Goal: Navigation & Orientation: Find specific page/section

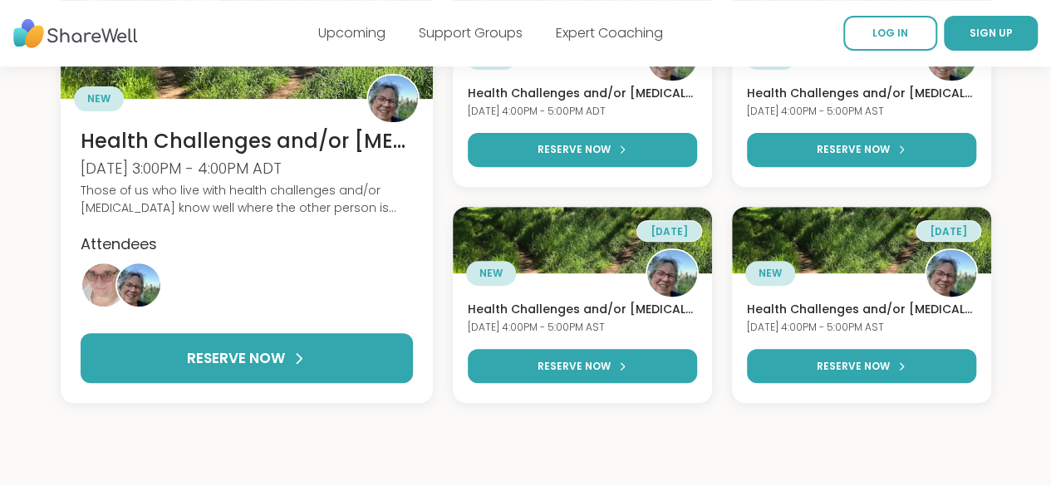
scroll to position [249, 0]
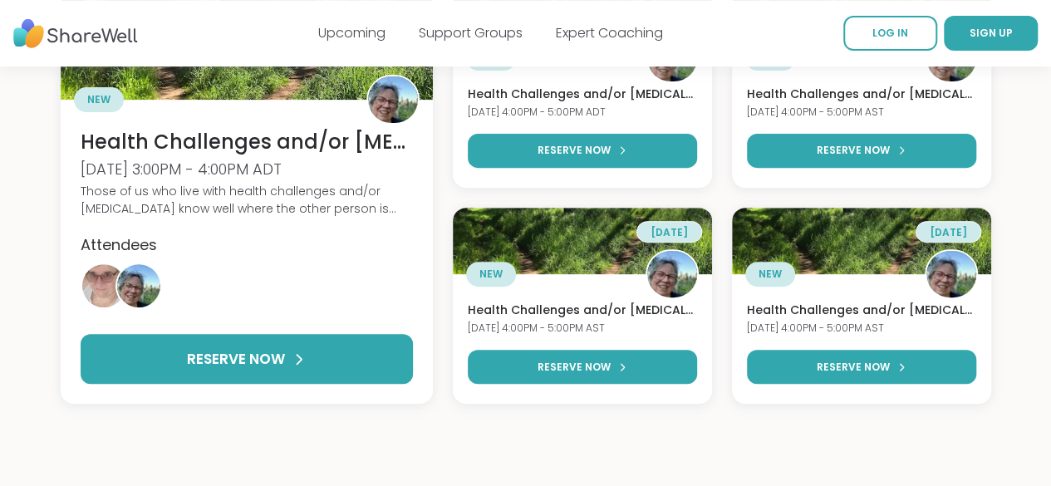
click at [502, 51] on div "Upcoming Support Groups Expert Coaching" at bounding box center [490, 33] width 345 height 47
click at [490, 39] on link "Support Groups" at bounding box center [471, 32] width 104 height 19
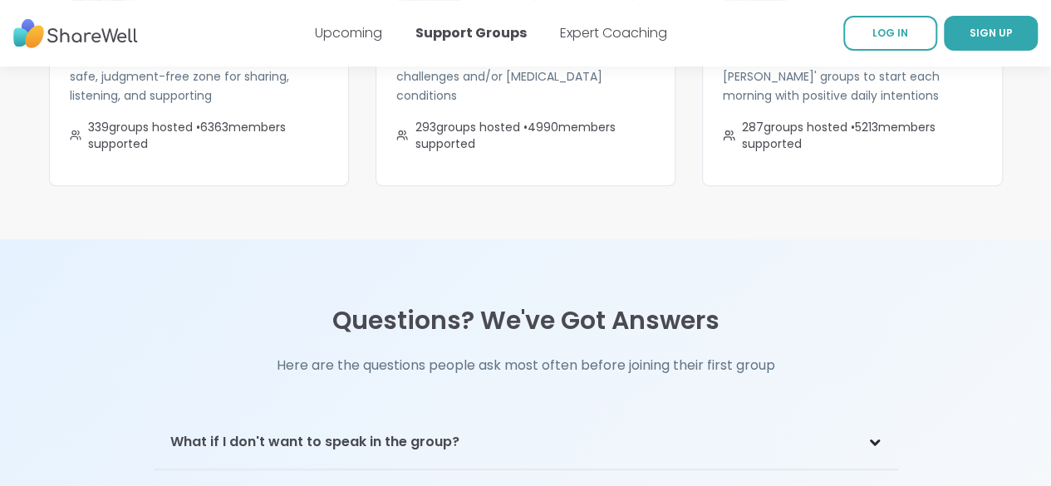
scroll to position [3355, 0]
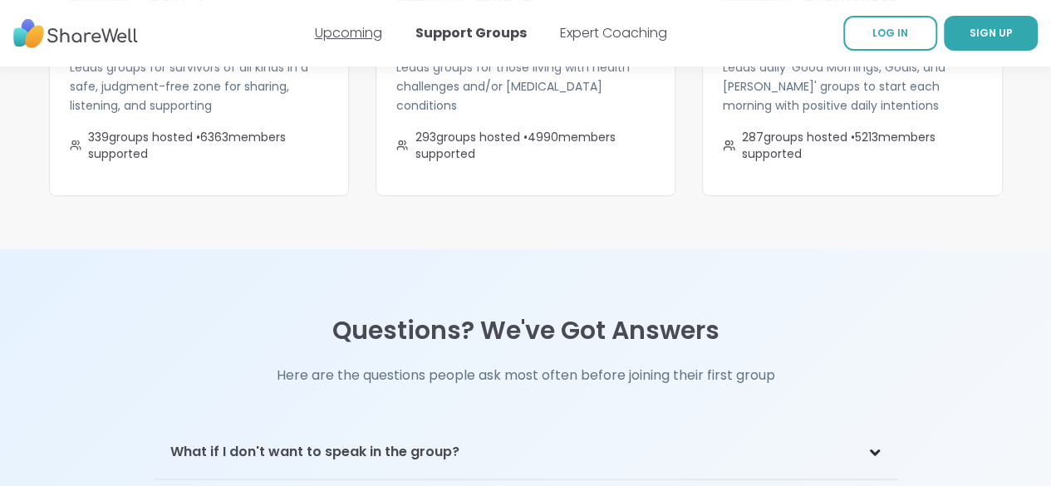
click at [344, 30] on link "Upcoming" at bounding box center [348, 32] width 67 height 19
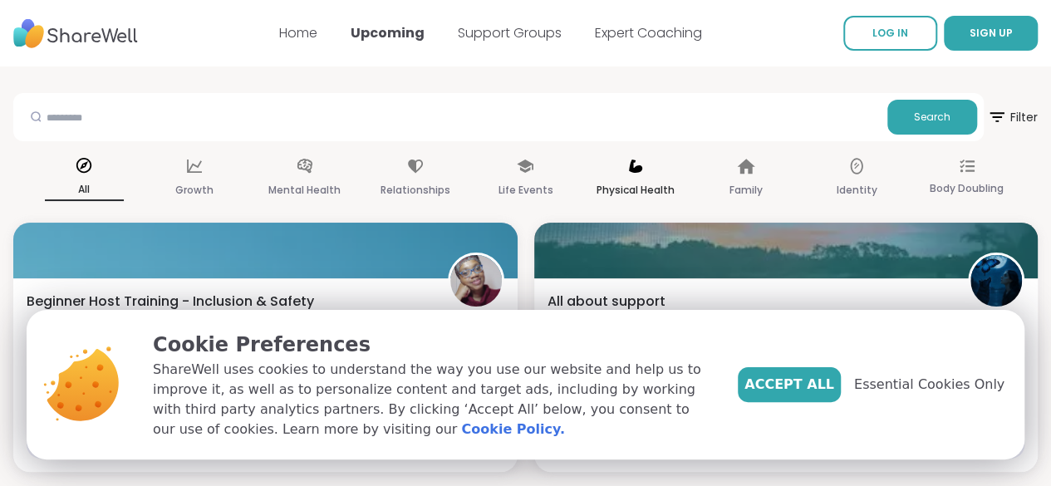
click at [629, 169] on icon at bounding box center [635, 165] width 13 height 13
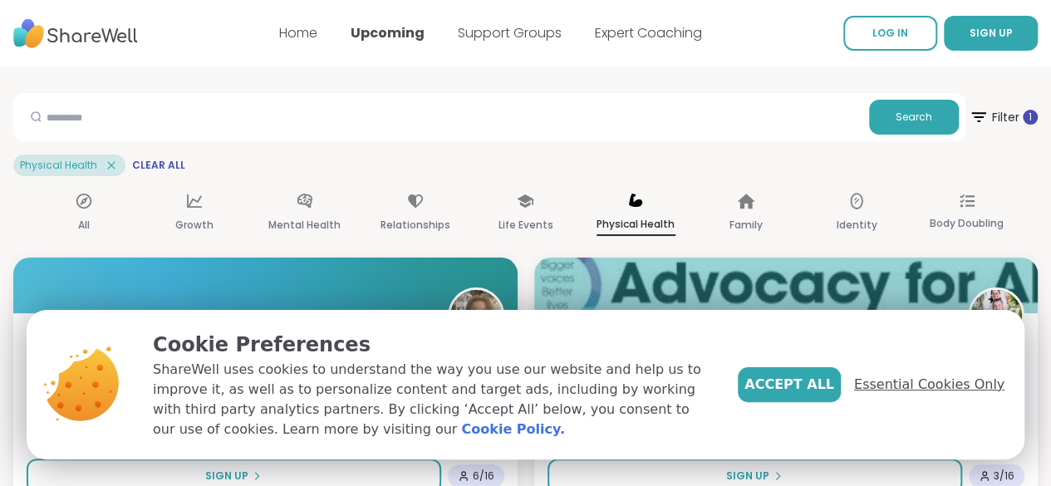
click at [922, 388] on span "Essential Cookies Only" at bounding box center [929, 385] width 150 height 20
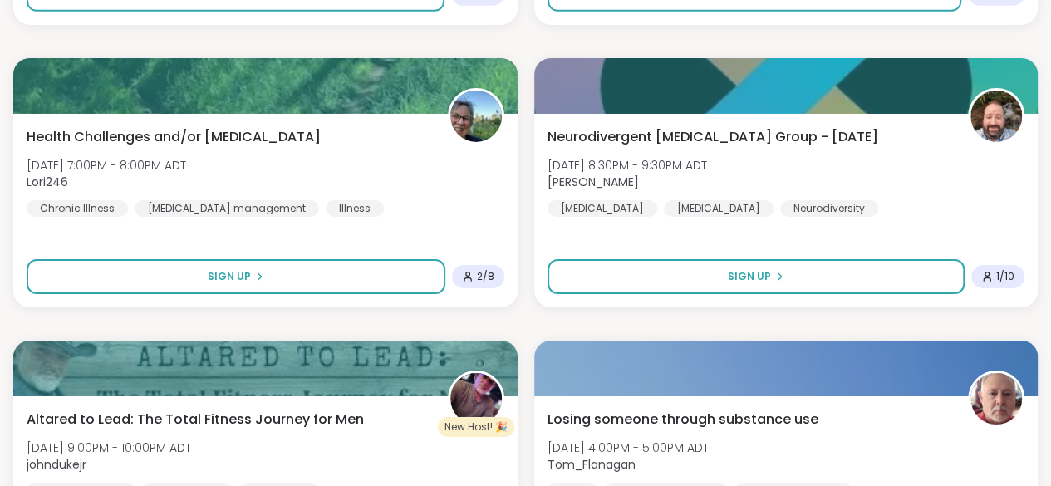
scroll to position [3073, 0]
